Goal: Obtain resource: Obtain resource

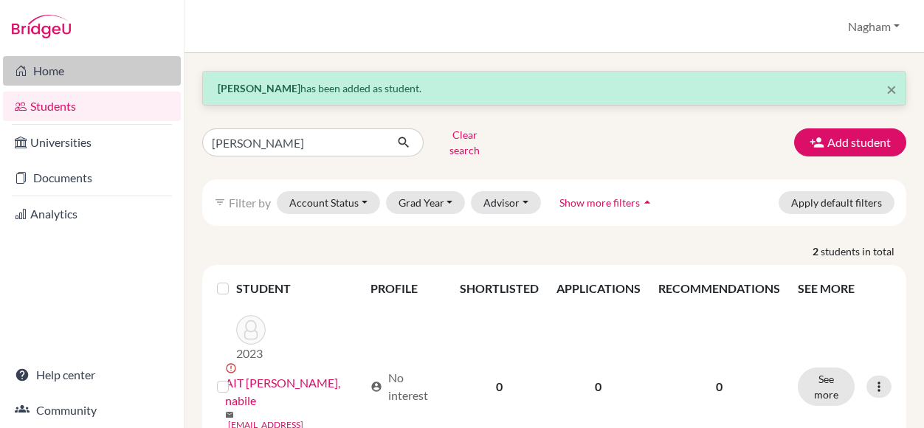
click at [75, 69] on link "Home" at bounding box center [92, 71] width 178 height 30
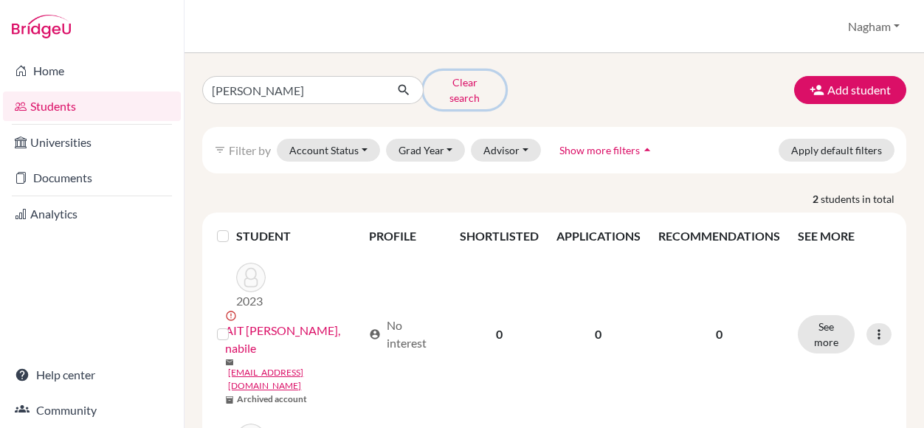
click at [469, 82] on button "Clear search" at bounding box center [464, 90] width 82 height 38
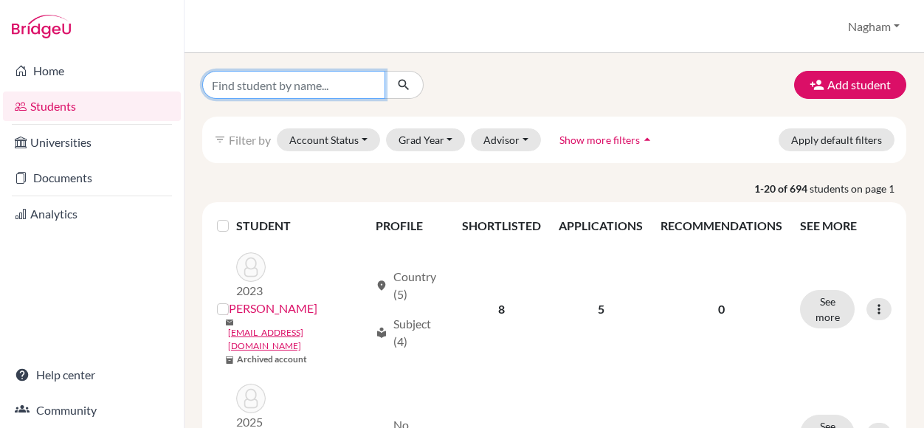
click at [302, 82] on input "Find student by name..." at bounding box center [293, 85] width 183 height 28
click at [640, 145] on icon "arrow_drop_up" at bounding box center [647, 139] width 15 height 15
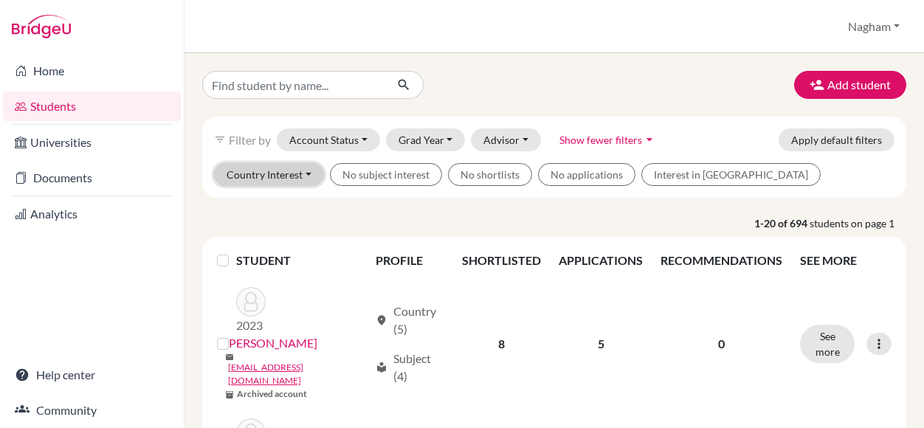
click at [302, 176] on button "Country Interest" at bounding box center [269, 174] width 110 height 23
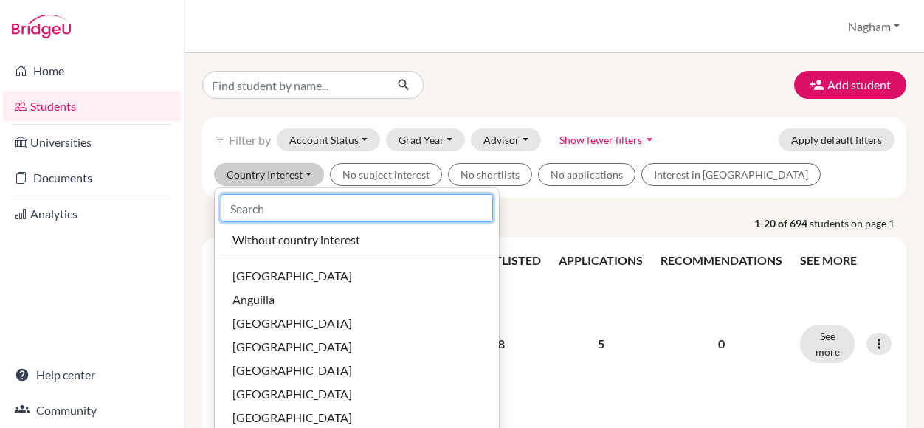
click at [292, 201] on input at bounding box center [357, 208] width 272 height 28
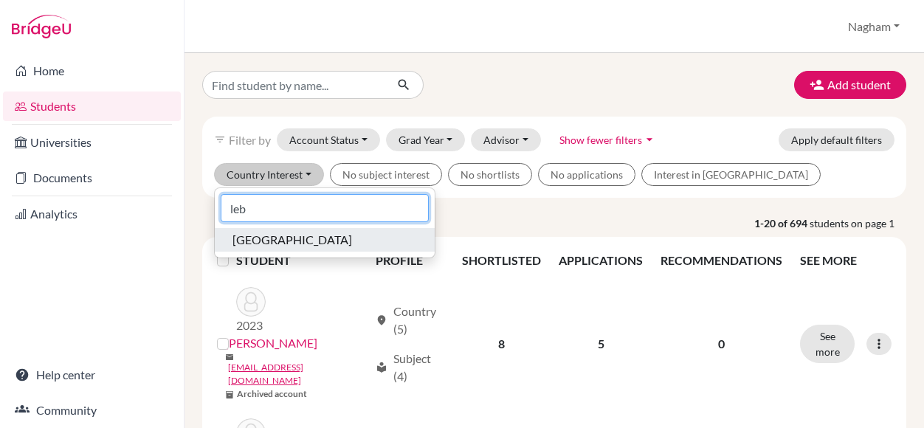
type input "leb"
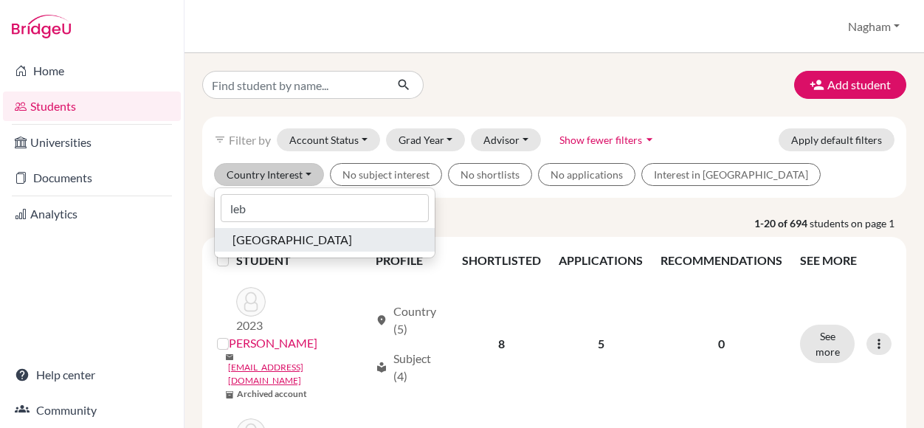
click at [255, 238] on span "[GEOGRAPHIC_DATA]" at bounding box center [292, 240] width 120 height 18
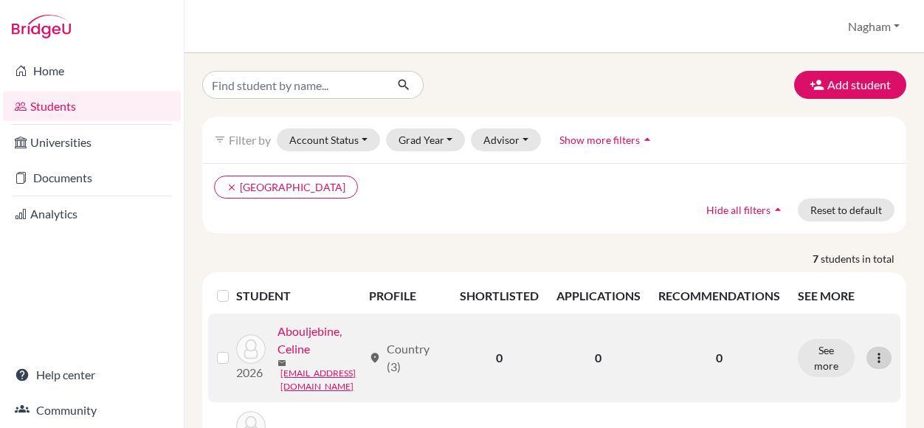
click at [871, 358] on icon at bounding box center [878, 357] width 15 height 15
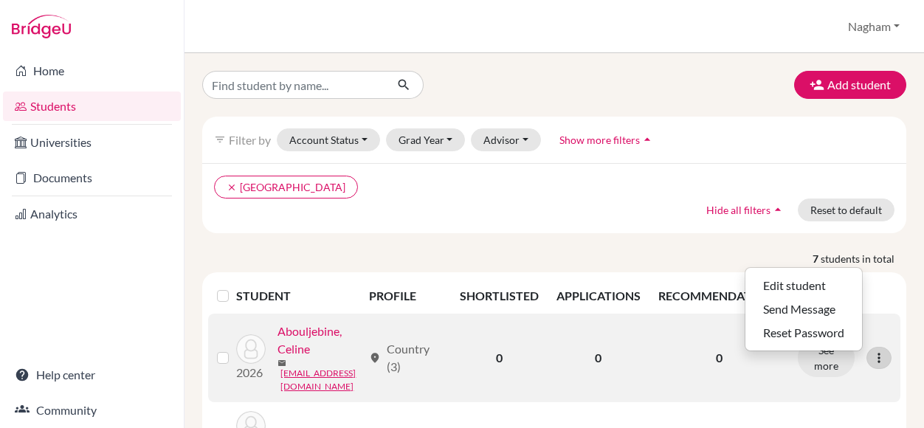
click at [871, 358] on icon at bounding box center [878, 357] width 15 height 15
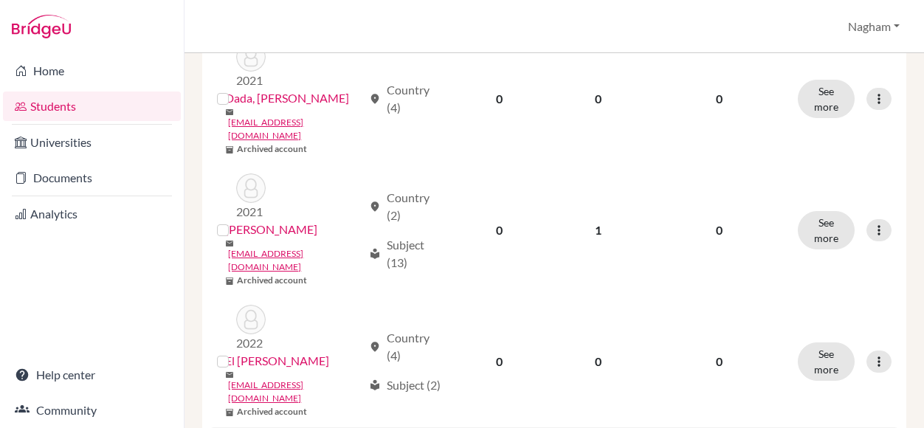
scroll to position [671, 0]
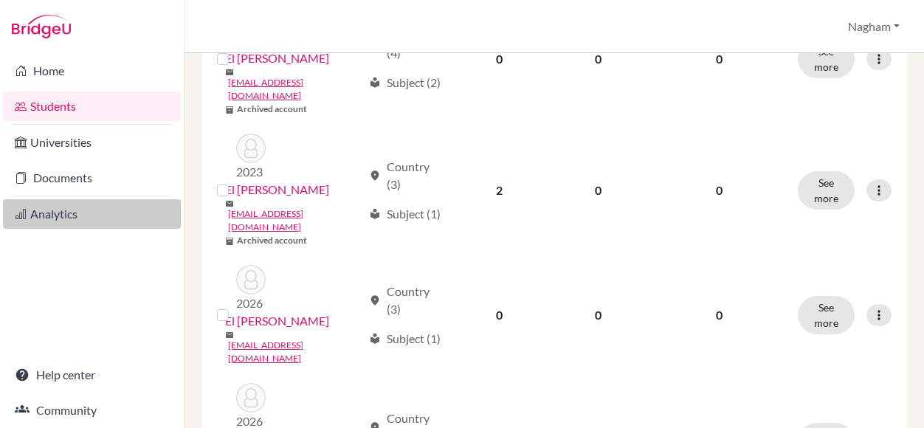
click at [89, 207] on link "Analytics" at bounding box center [92, 214] width 178 height 30
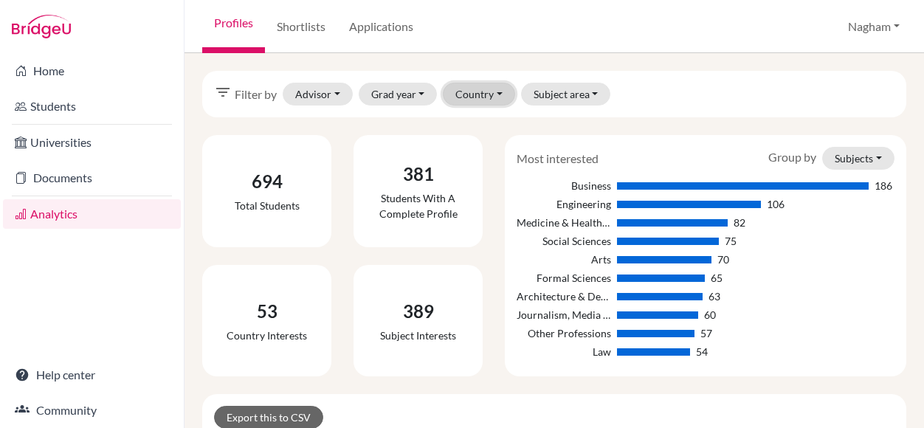
click at [493, 94] on button "Country" at bounding box center [479, 94] width 72 height 23
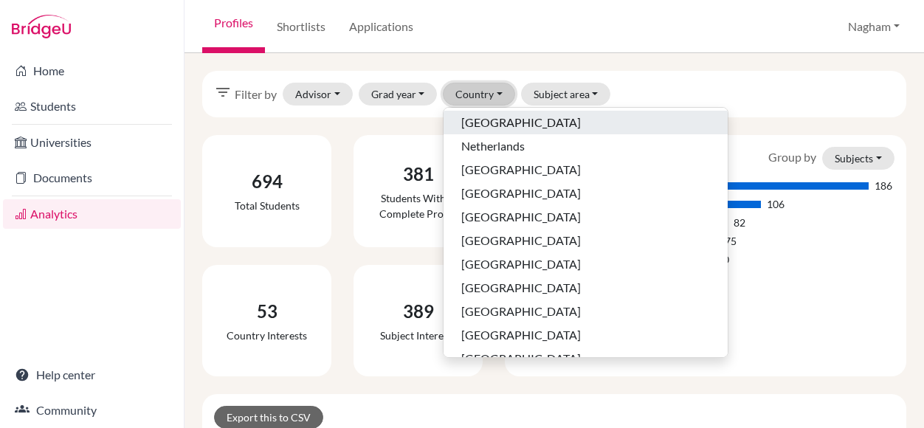
scroll to position [516, 0]
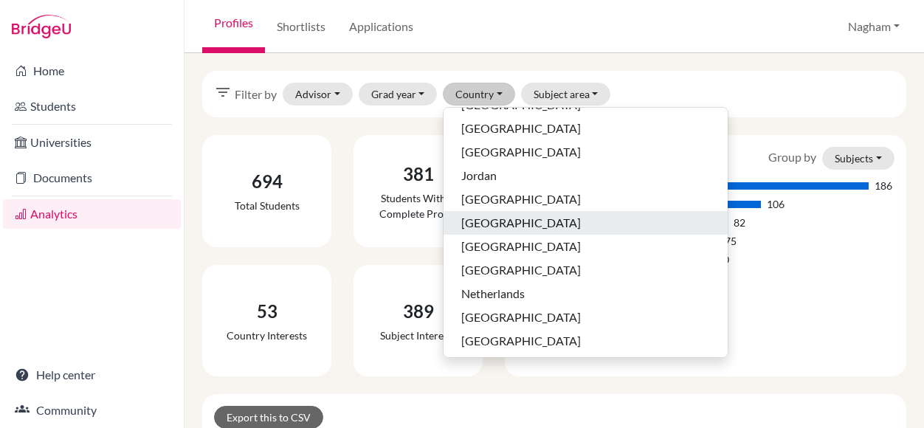
click at [492, 216] on span "[GEOGRAPHIC_DATA]" at bounding box center [521, 223] width 120 height 18
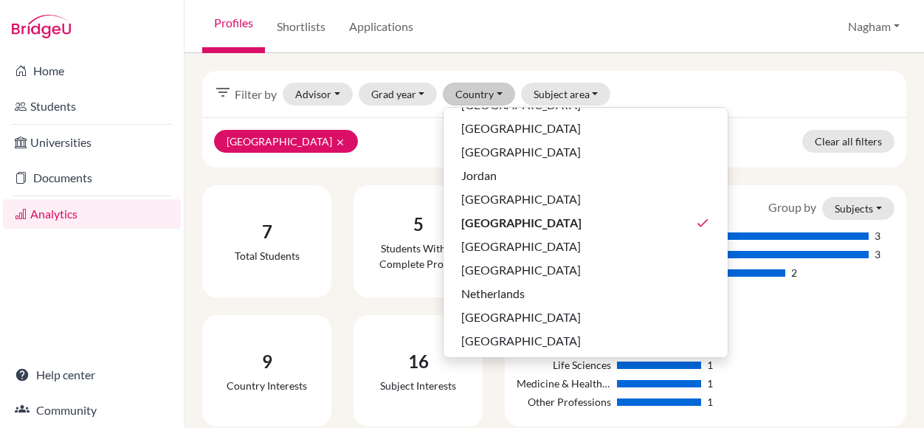
click at [681, 123] on div "Lebanon clear Clear all filters" at bounding box center [554, 142] width 704 height 50
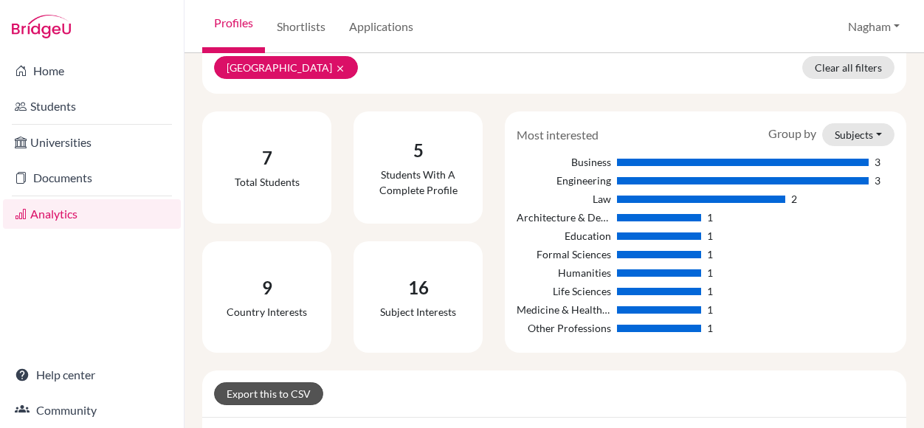
scroll to position [221, 0]
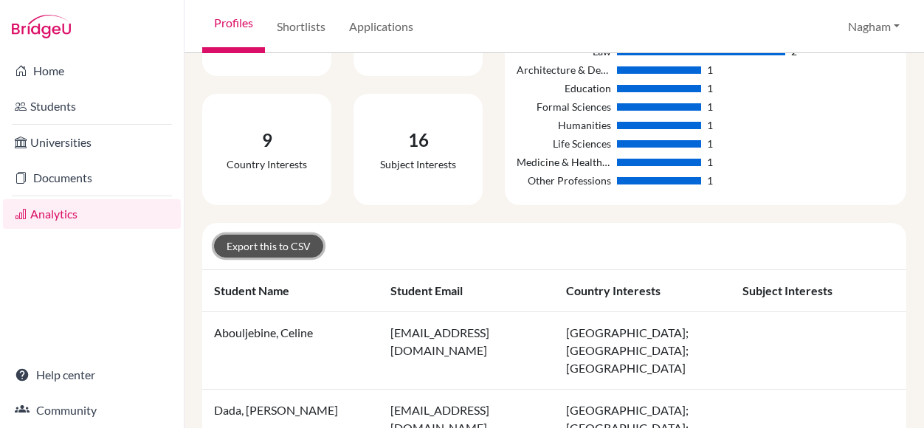
click at [283, 245] on link "Export this to CSV" at bounding box center [268, 246] width 109 height 23
drag, startPoint x: 283, startPoint y: 245, endPoint x: 410, endPoint y: 274, distance: 130.1
click at [410, 274] on th "Student email" at bounding box center [466, 291] width 176 height 42
click at [283, 246] on link "Export this to CSV" at bounding box center [268, 246] width 109 height 23
